Goal: Task Accomplishment & Management: Manage account settings

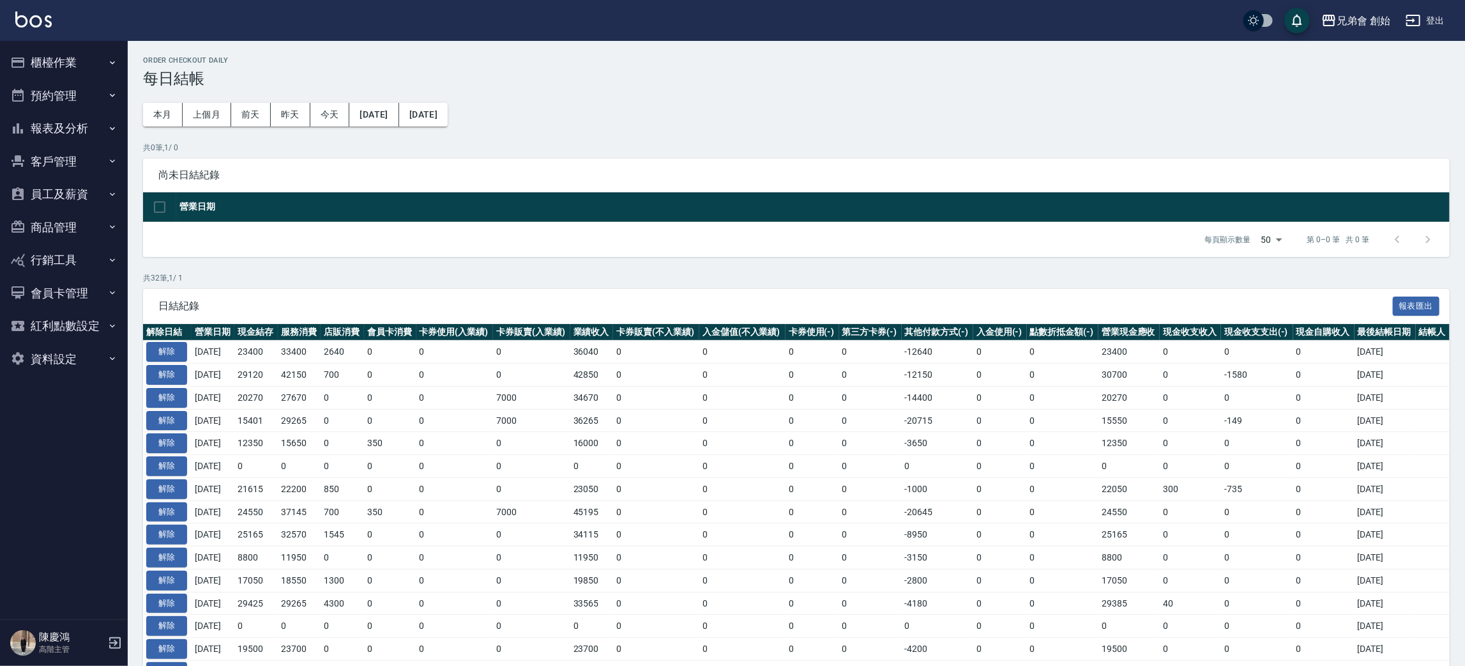
click at [68, 90] on button "預約管理" at bounding box center [64, 95] width 118 height 33
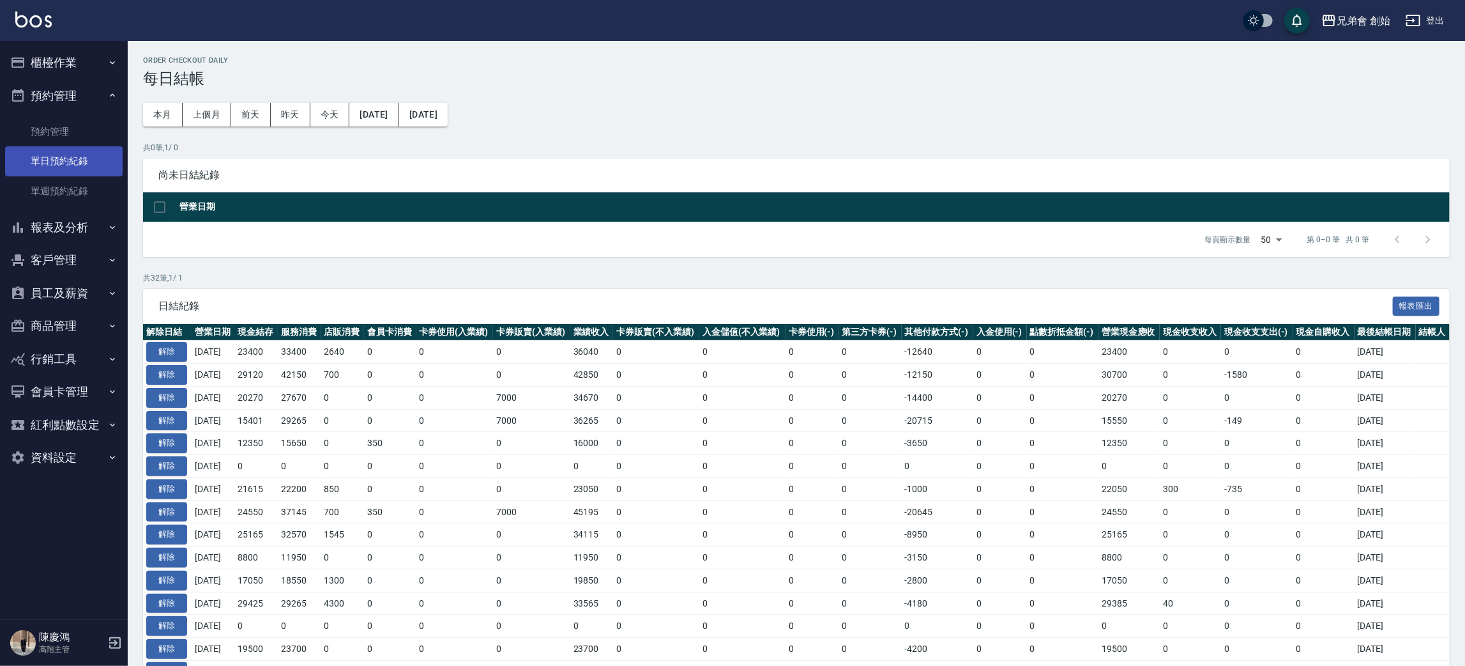
click at [76, 160] on link "單日預約紀錄" at bounding box center [64, 160] width 118 height 29
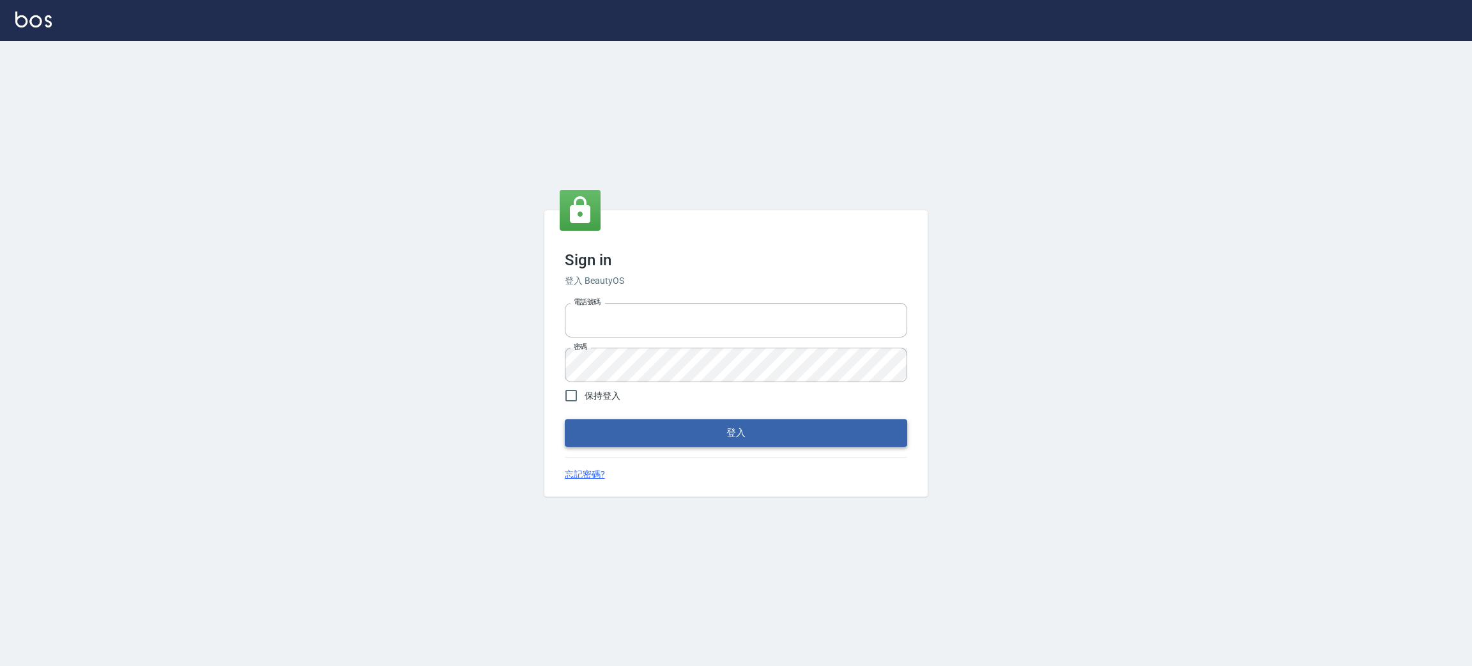
type input "0930609302"
click at [692, 429] on button "登入" at bounding box center [736, 432] width 342 height 27
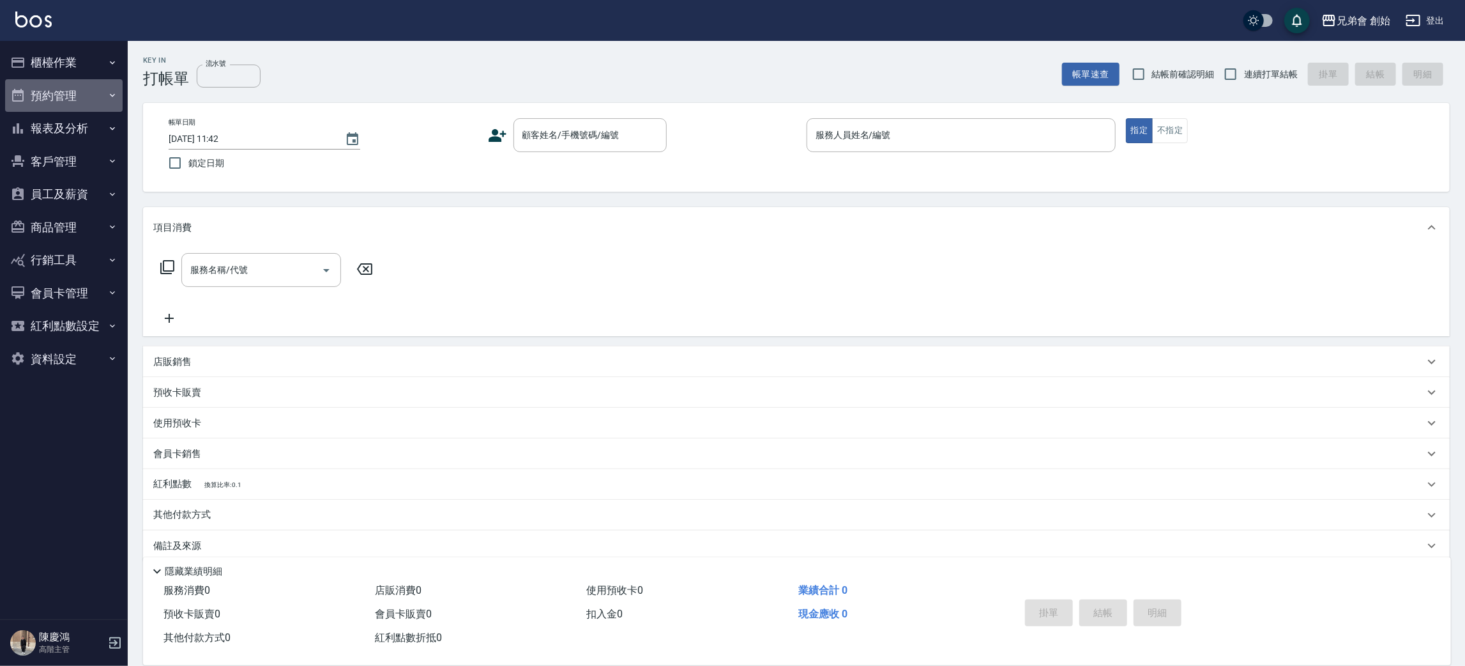
click at [89, 103] on button "預約管理" at bounding box center [64, 95] width 118 height 33
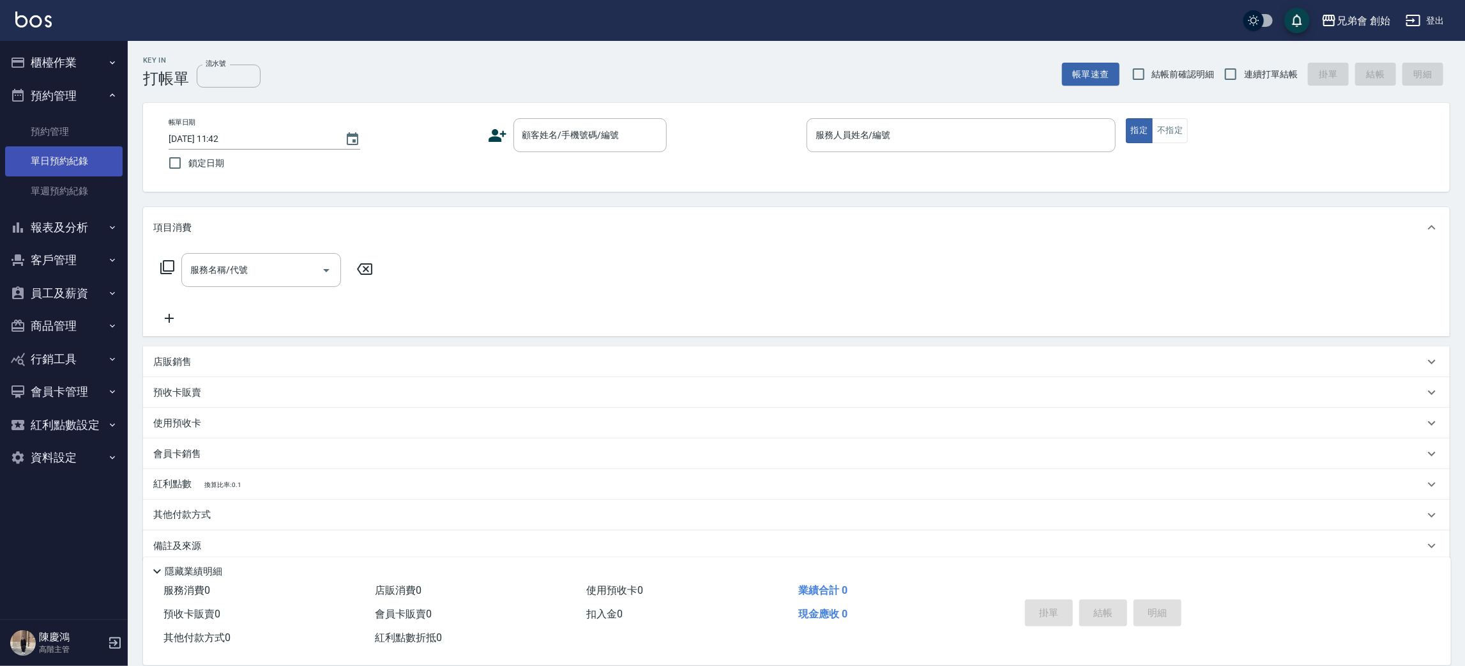
click at [100, 164] on link "單日預約紀錄" at bounding box center [64, 160] width 118 height 29
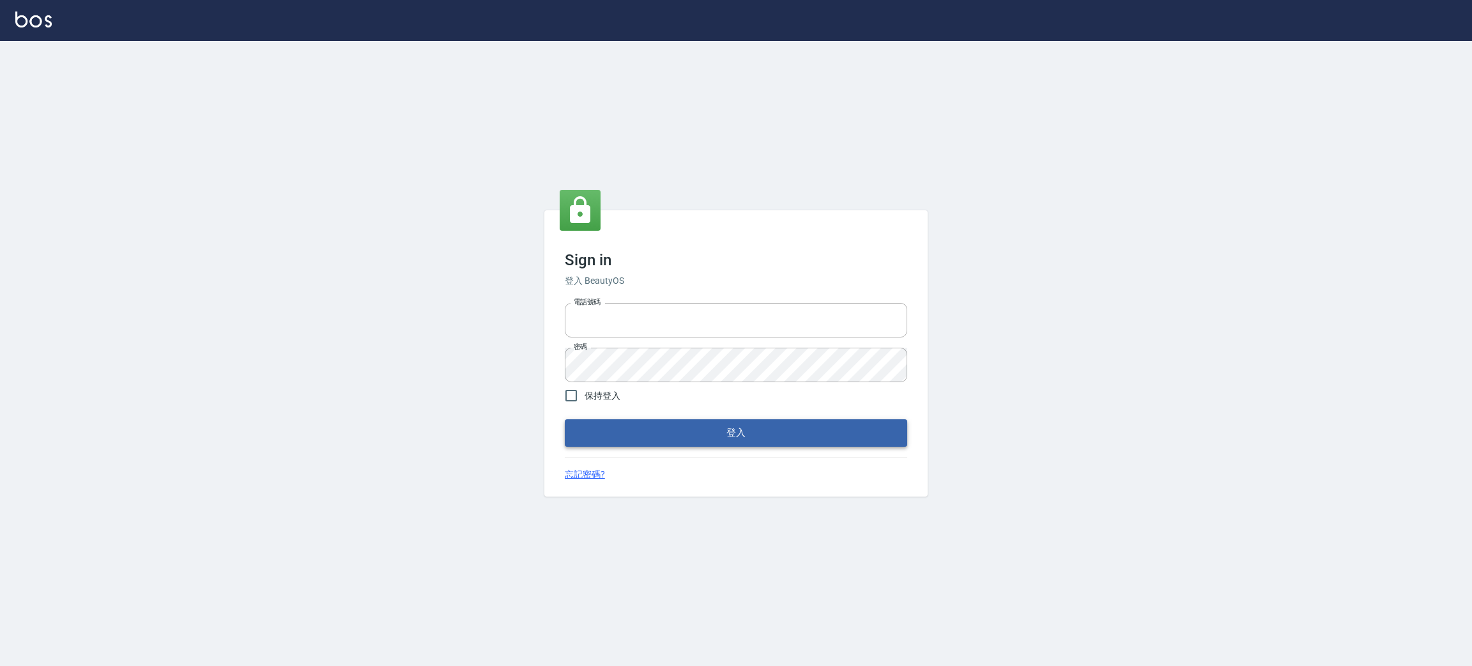
type input "0930609302"
click at [719, 425] on button "登入" at bounding box center [736, 432] width 342 height 27
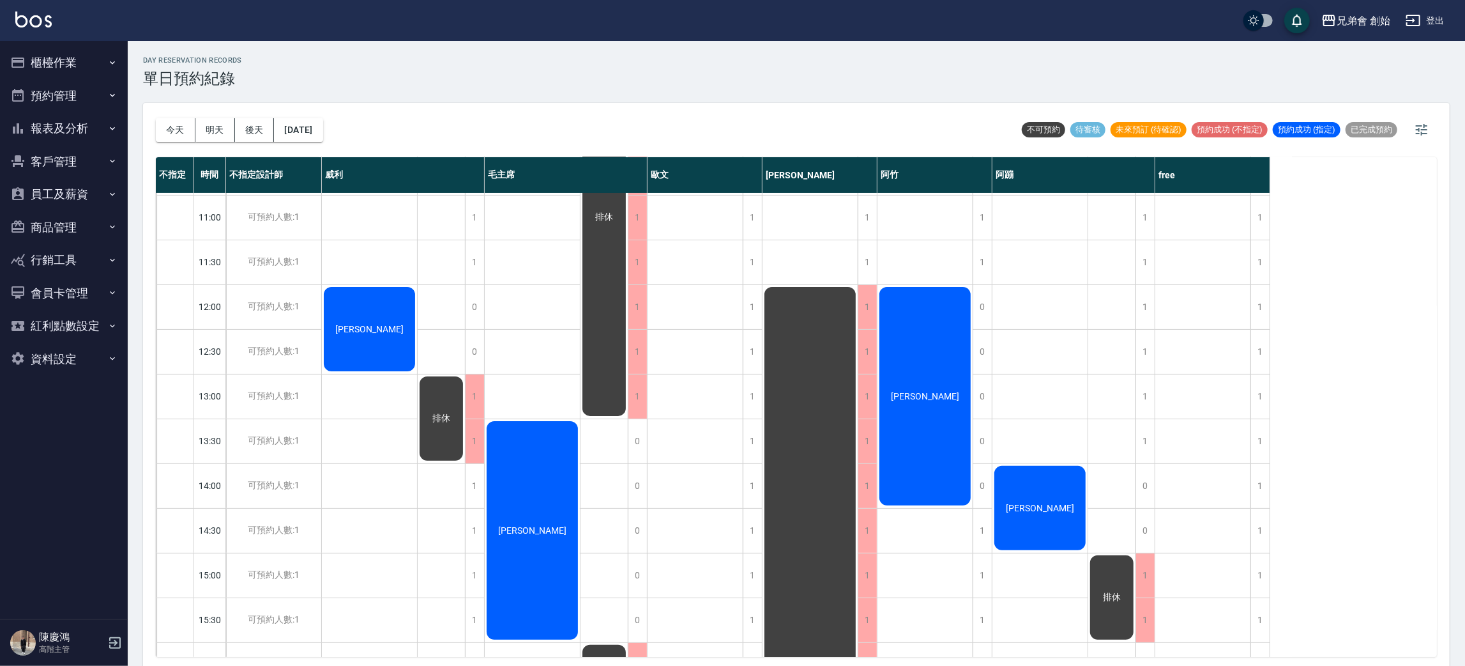
scroll to position [848, 0]
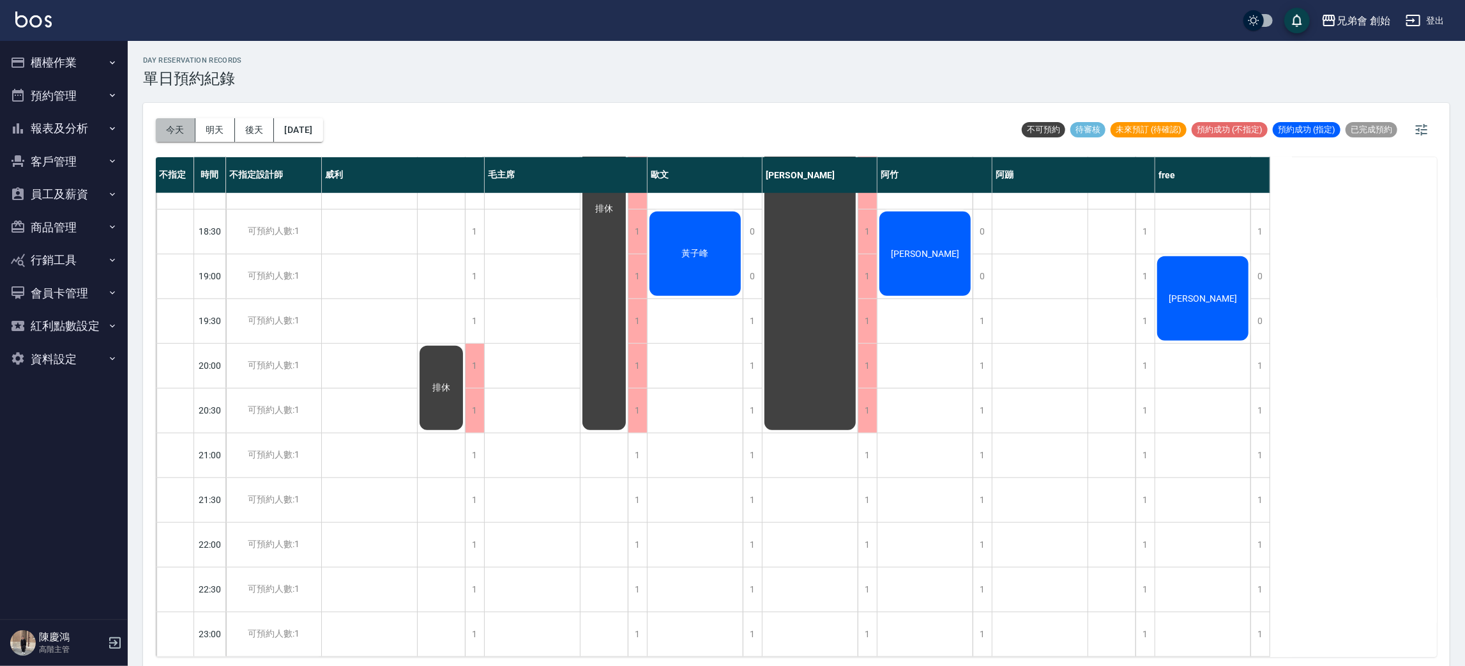
drag, startPoint x: 187, startPoint y: 132, endPoint x: 511, endPoint y: 303, distance: 366.0
click at [187, 132] on button "今天" at bounding box center [176, 130] width 40 height 24
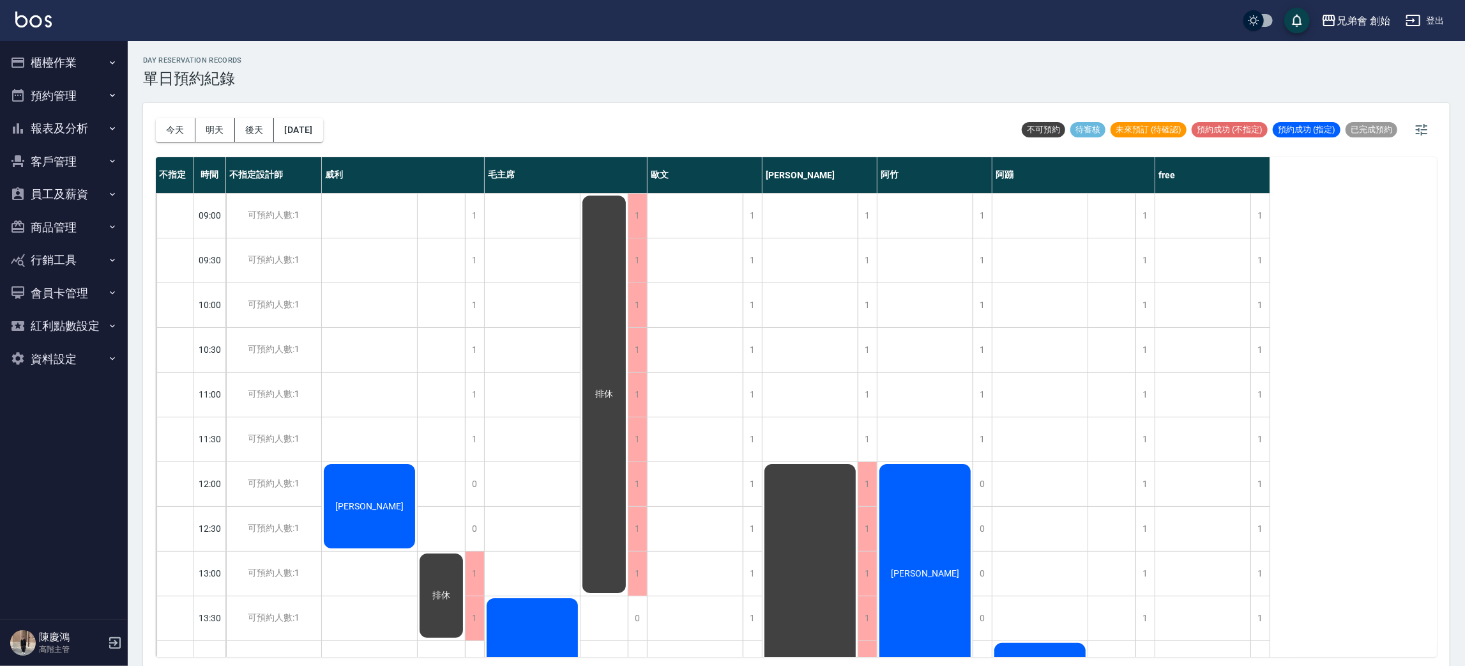
scroll to position [192, 0]
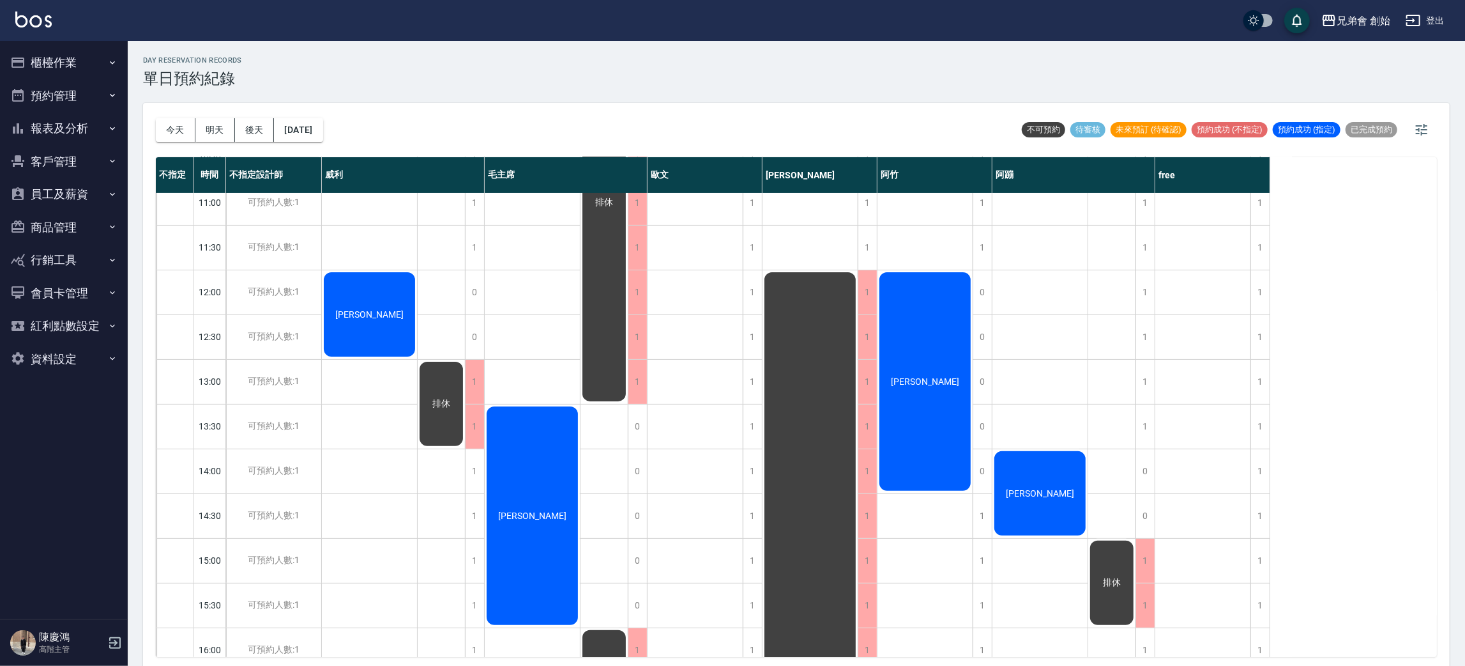
click at [811, 378] on div "排休" at bounding box center [810, 672] width 95 height 804
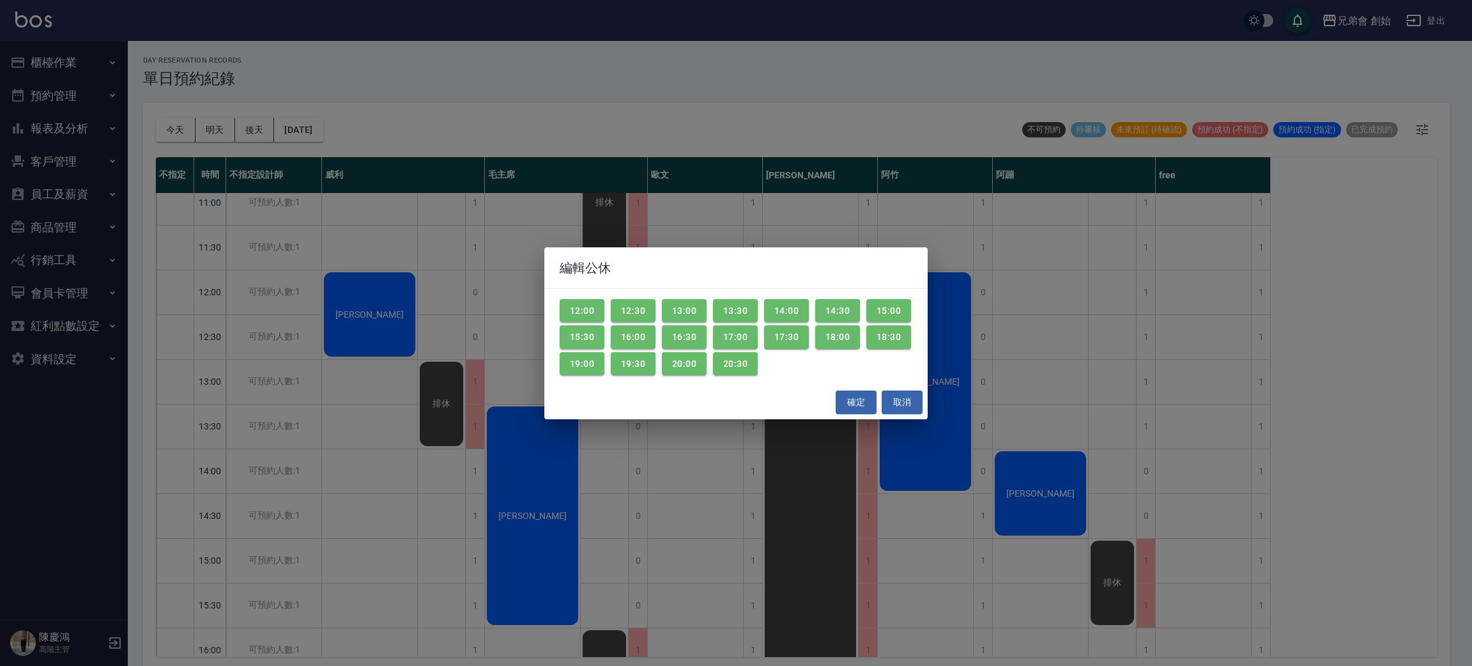
click at [1175, 397] on div "編輯公休 12:00 12:30 13:00 13:30 14:00 14:30 15:00 15:30 16:00 16:30 17:00 17:30 18…" at bounding box center [736, 333] width 1472 height 666
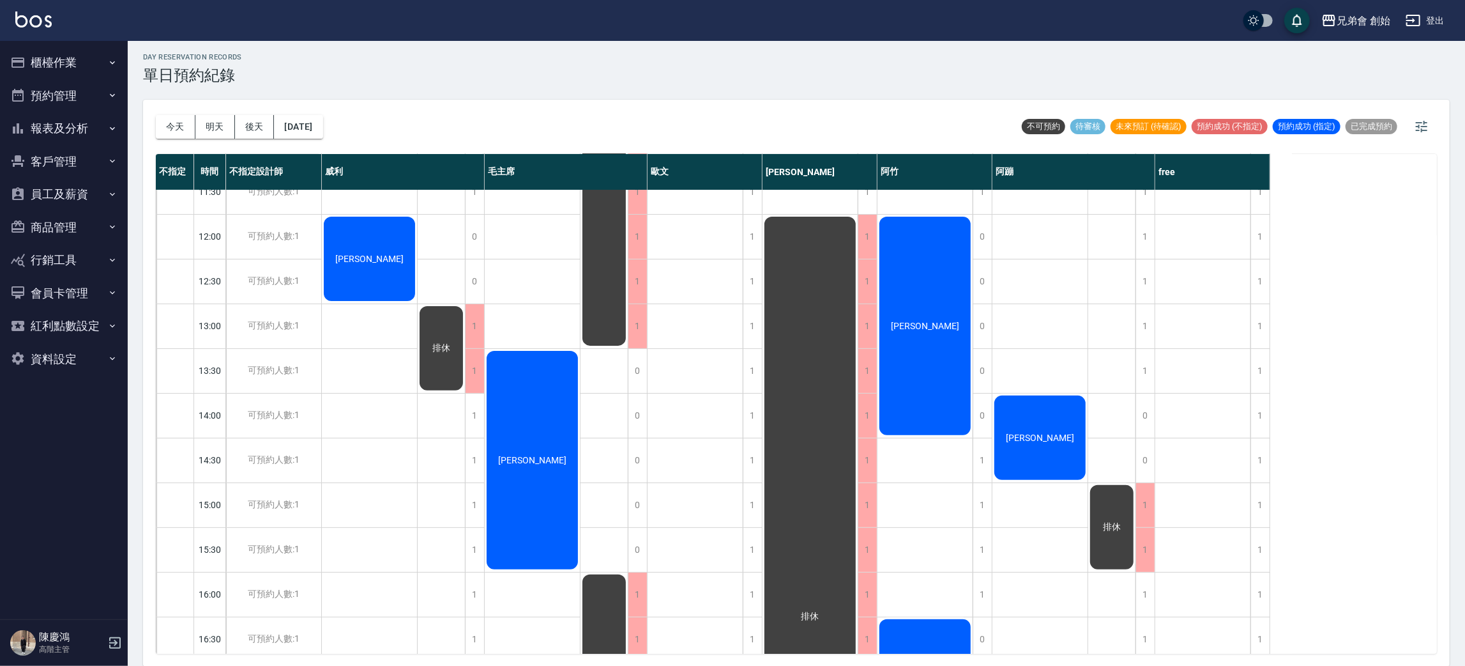
scroll to position [259, 0]
